Goal: Task Accomplishment & Management: Use online tool/utility

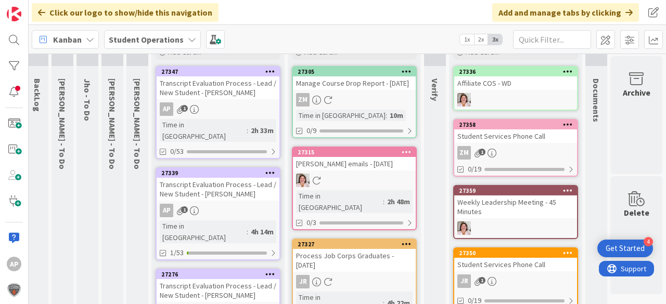
scroll to position [0, 34]
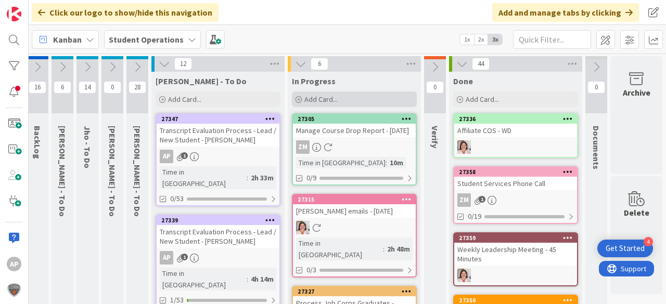
click at [304, 101] on span "Add Card..." at bounding box center [320, 99] width 33 height 9
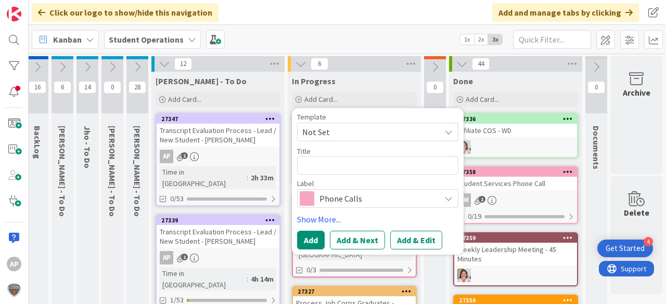
click at [341, 128] on span "Not Set" at bounding box center [367, 132] width 130 height 14
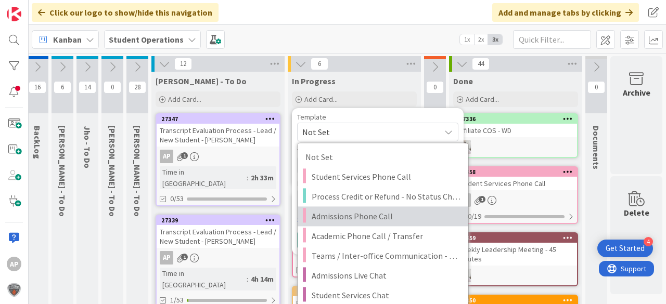
click at [388, 218] on span "Admissions Phone Call" at bounding box center [385, 217] width 149 height 14
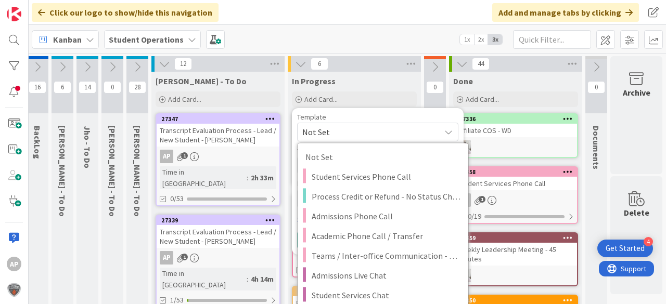
type textarea "x"
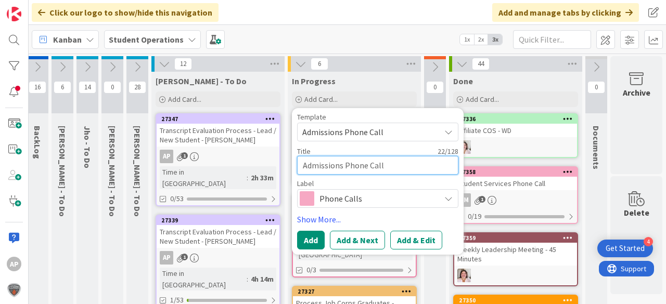
click at [405, 160] on textarea "Admissions Phone Call" at bounding box center [377, 165] width 161 height 19
type textarea "Admissions Phone Call -"
type textarea "x"
type textarea "Admissions Phone Call -"
type textarea "x"
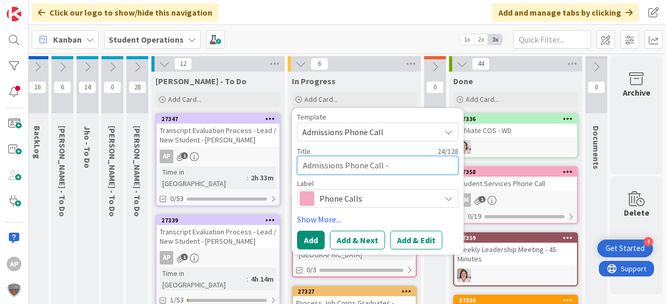
type textarea "Admissions Phone Call - L"
type textarea "x"
type textarea "Admissions Phone Call - La"
type textarea "x"
type textarea "Admissions Phone Call - Lat"
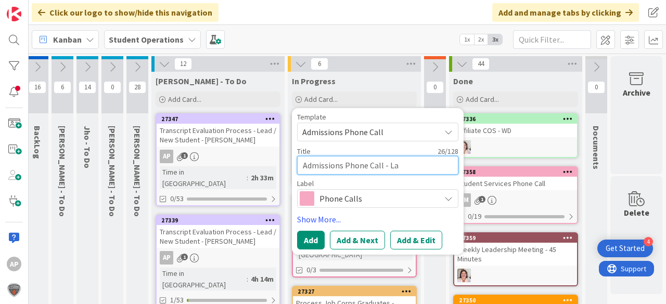
type textarea "x"
type textarea "Admissions Phone Call - Lata"
type textarea "x"
type textarea "Admissions Phone Call - Latas"
type textarea "x"
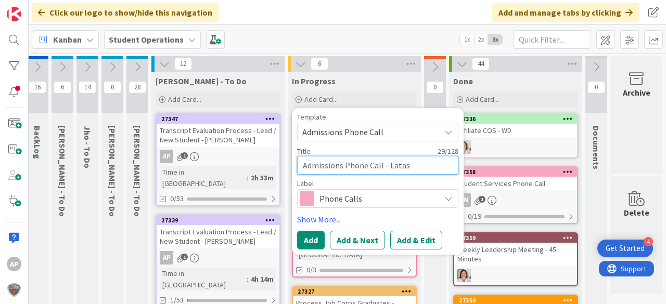
type textarea "Admissions Phone Call - Latash"
type textarea "x"
type textarea "Admissions Phone Call - [PERSON_NAME]"
type textarea "x"
type textarea "Admissions Phone Call - [PERSON_NAME]"
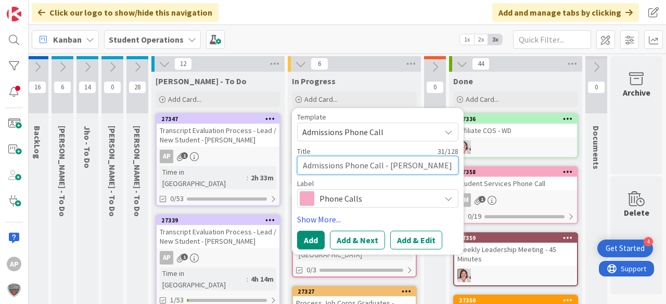
type textarea "x"
type textarea "Admissions Phone Call - [PERSON_NAME] H"
type textarea "x"
type textarea "Admissions Phone Call - [PERSON_NAME]"
type textarea "x"
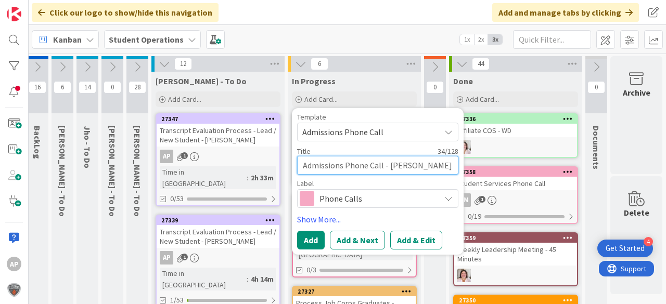
type textarea "Admissions Phone Call - [PERSON_NAME] Hai"
type textarea "x"
type textarea "Admissions Phone Call - [PERSON_NAME]"
type textarea "x"
type textarea "Admissions Phone Call - [PERSON_NAME]"
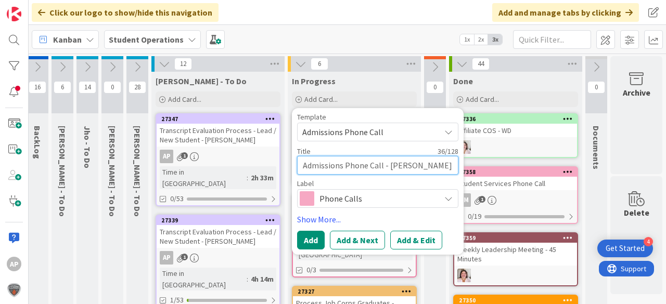
type textarea "x"
type textarea "Admissions Phone Call - [PERSON_NAME]"
type textarea "x"
type textarea "Admissions Phone Call - [PERSON_NAME]"
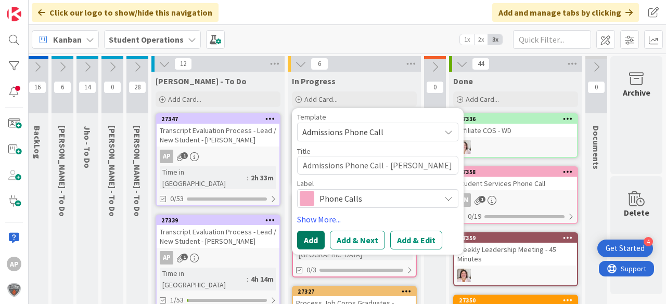
click at [309, 242] on button "Add" at bounding box center [311, 240] width 28 height 19
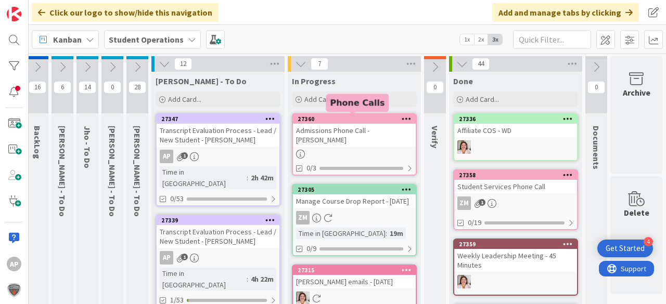
click at [354, 153] on div at bounding box center [354, 154] width 123 height 9
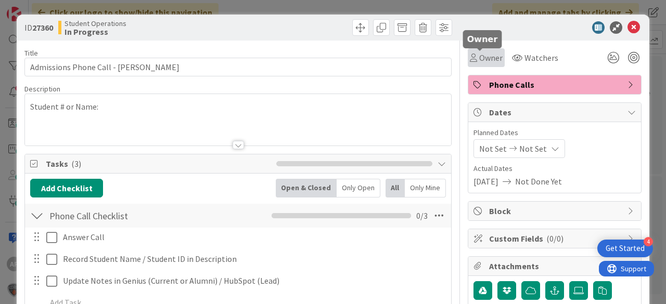
click at [485, 58] on span "Owner" at bounding box center [490, 57] width 23 height 12
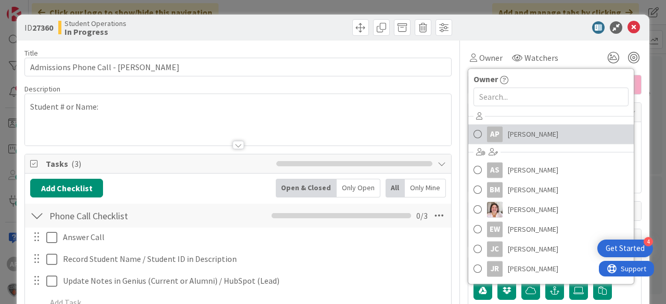
click at [532, 130] on span "[PERSON_NAME]" at bounding box center [532, 134] width 50 height 16
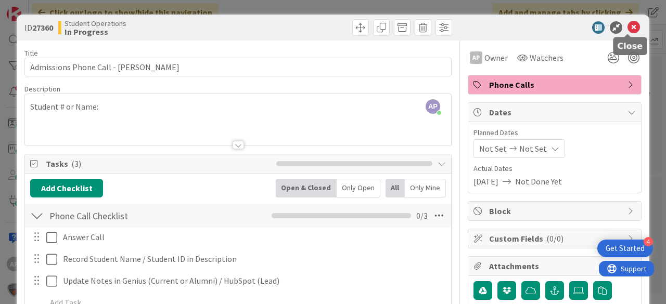
click at [628, 25] on icon at bounding box center [633, 27] width 12 height 12
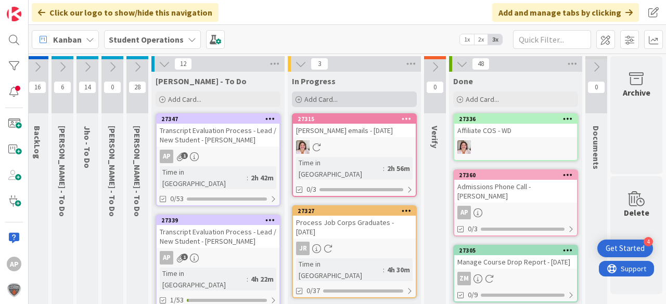
click at [328, 98] on span "Add Card..." at bounding box center [320, 99] width 33 height 9
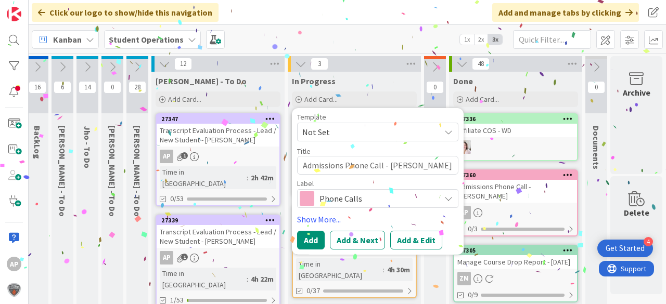
click at [347, 136] on span "Not Set" at bounding box center [367, 132] width 130 height 14
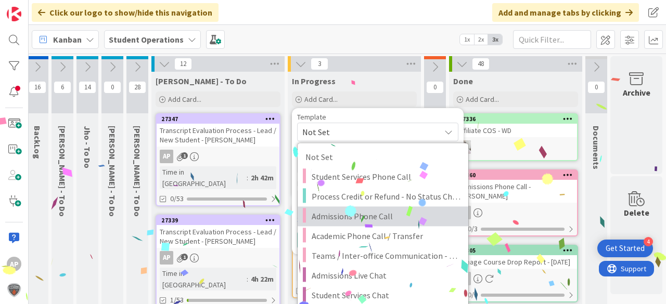
click at [374, 215] on span "Admissions Phone Call" at bounding box center [385, 217] width 149 height 14
type textarea "x"
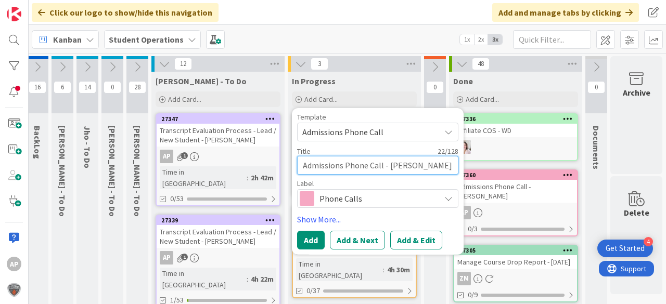
click at [406, 166] on textarea "Admissions Phone Call" at bounding box center [377, 165] width 161 height 19
type textarea "Admissions Phone Call -"
type textarea "x"
type textarea "Admissions Phone Call -"
type textarea "x"
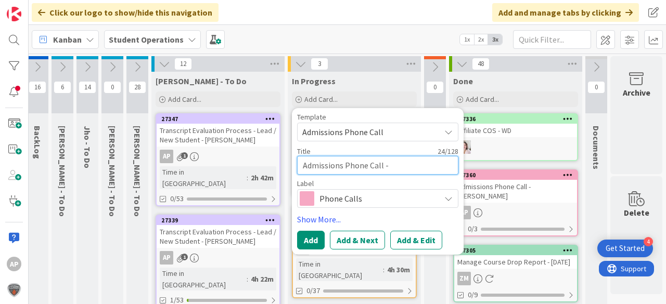
type textarea "Admissions Phone Call - K"
type textarea "x"
type textarea "Admissions Phone Call - Ky"
type textarea "x"
type textarea "Admissions Phone Call - Kyn"
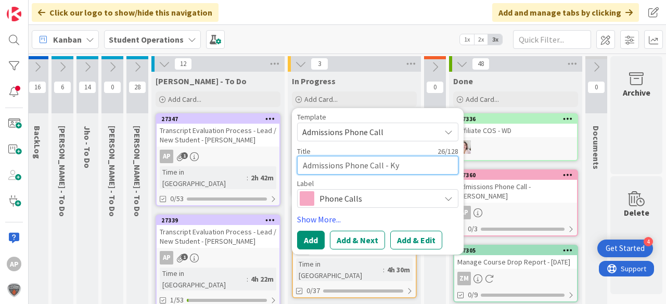
type textarea "x"
type textarea "Admissions Phone Call - [GEOGRAPHIC_DATA]"
type textarea "x"
type textarea "Admissions Phone Call - [GEOGRAPHIC_DATA]"
type textarea "x"
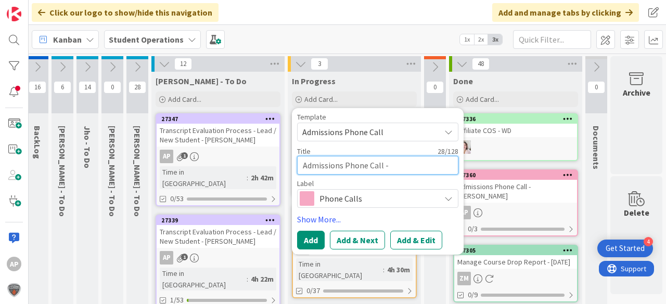
type textarea "Admissions Phone Call - [GEOGRAPHIC_DATA]"
type textarea "x"
type textarea "Admissions Phone Call - [GEOGRAPHIC_DATA]"
type textarea "x"
type textarea "Admissions Phone Call - Kynlee D"
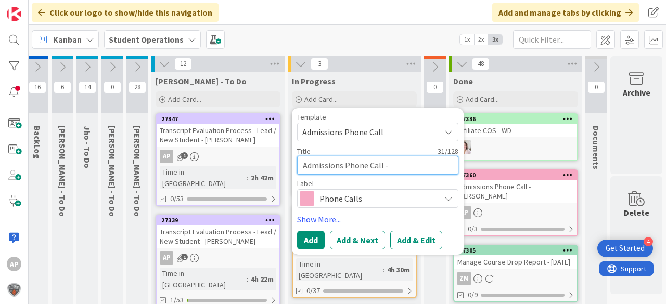
type textarea "x"
type textarea "Admissions Phone Call - Kynlee Da"
type textarea "x"
type textarea "Admissions Phone Call - [PERSON_NAME]"
type textarea "x"
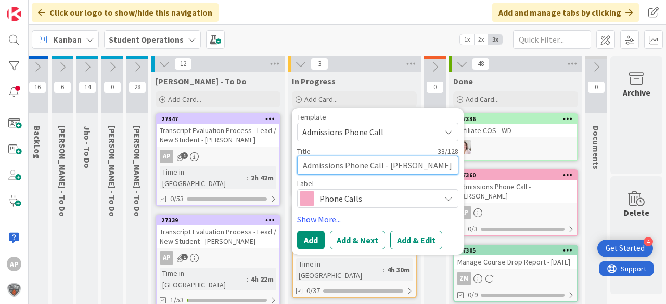
type textarea "Admissions Phone Call - [PERSON_NAME]"
type textarea "x"
type textarea "Admissions Phone Call - [PERSON_NAME]"
type textarea "x"
type textarea "Admissions Phone Call - [PERSON_NAME]"
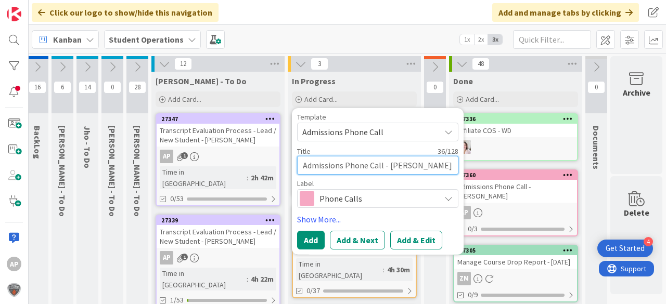
type textarea "x"
type textarea "Admissions Phone Call - [PERSON_NAME]"
type textarea "x"
type textarea "Admissions Phone Call - [PERSON_NAME]"
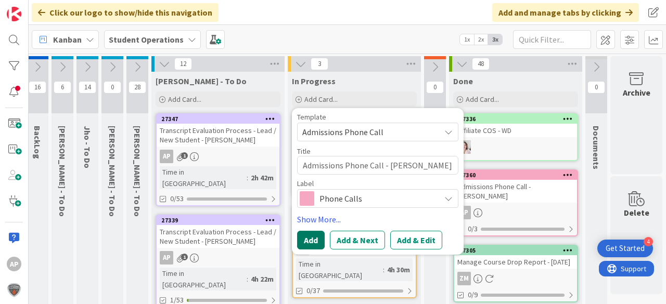
click at [304, 243] on button "Add" at bounding box center [311, 240] width 28 height 19
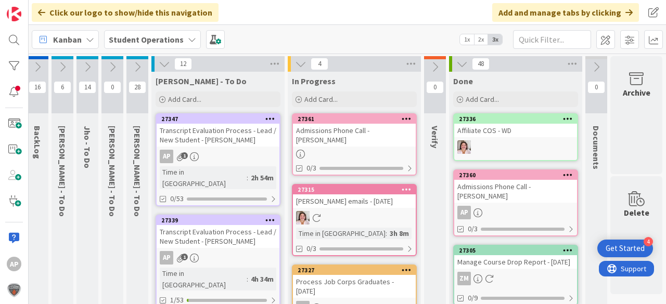
click at [366, 139] on div "Admissions Phone Call - [PERSON_NAME]" at bounding box center [354, 135] width 123 height 23
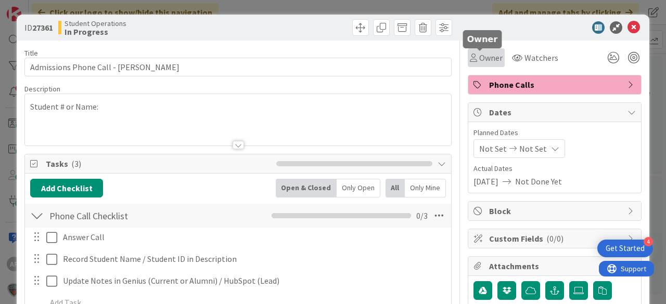
click at [484, 54] on span "Owner" at bounding box center [490, 57] width 23 height 12
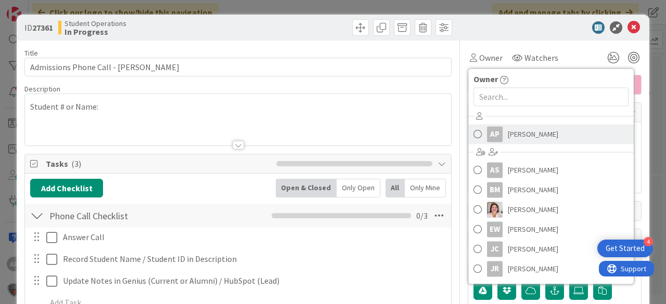
click at [534, 132] on span "[PERSON_NAME]" at bounding box center [532, 134] width 50 height 16
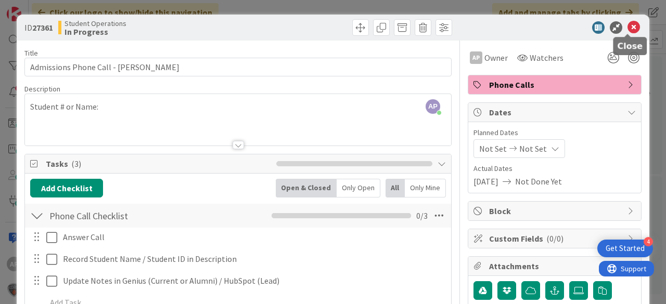
click at [630, 28] on icon at bounding box center [633, 27] width 12 height 12
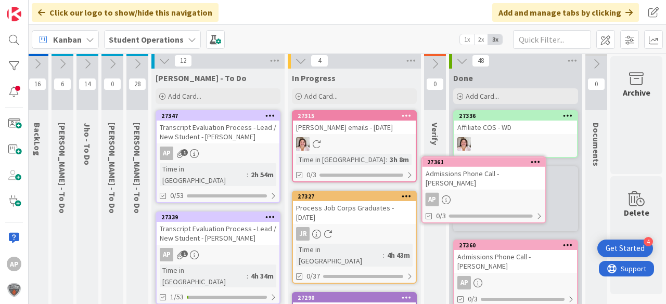
scroll to position [8, 35]
